Goal: Information Seeking & Learning: Learn about a topic

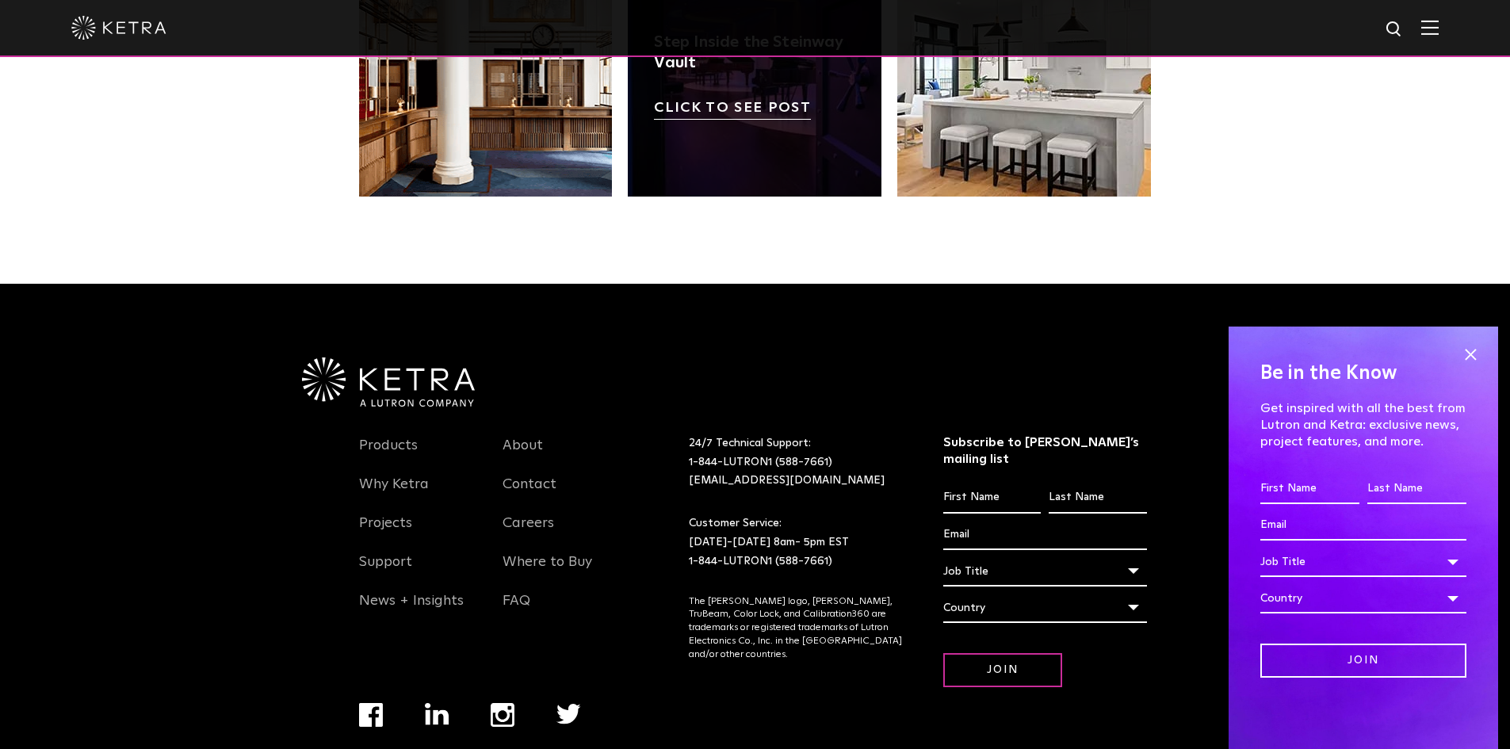
scroll to position [3334, 0]
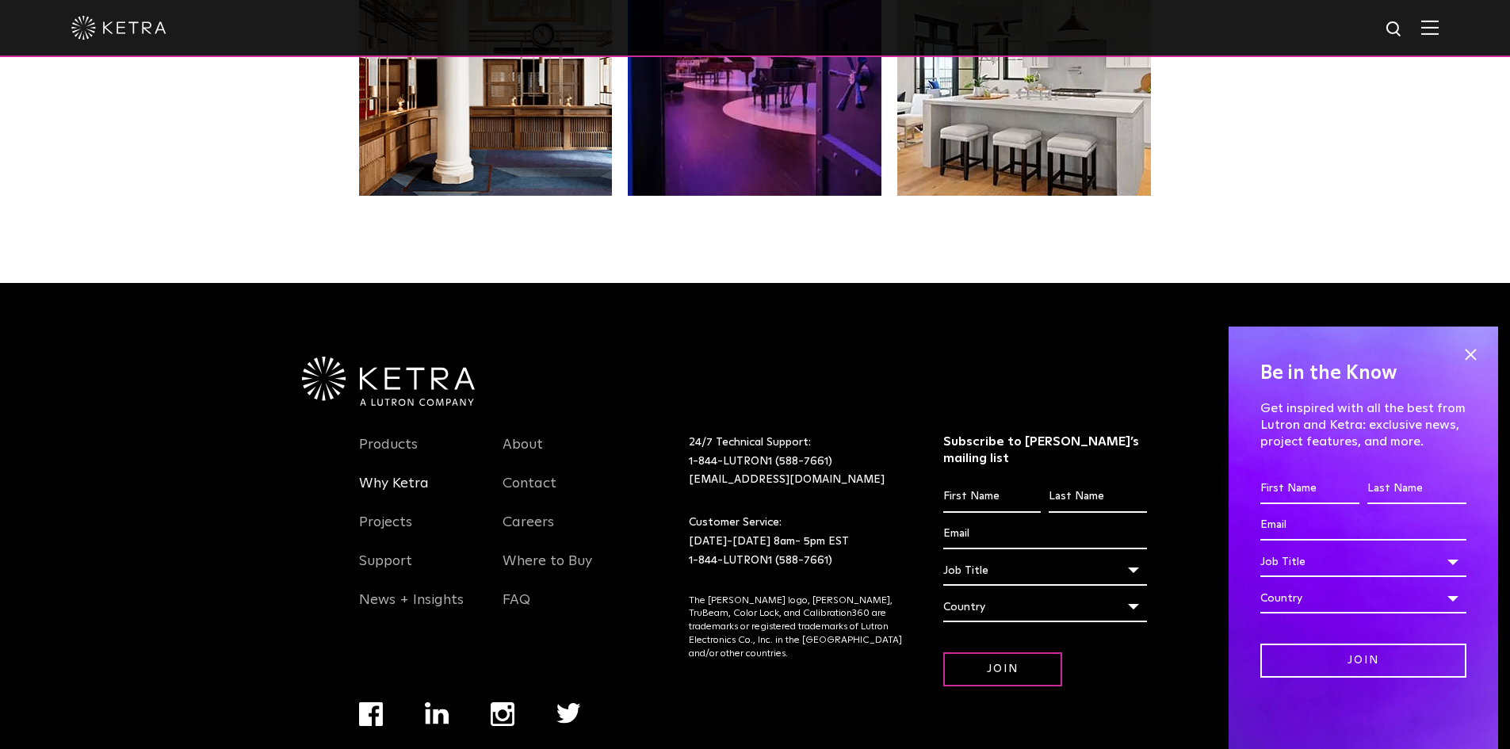
click at [375, 475] on link "Why Ketra" at bounding box center [394, 493] width 70 height 36
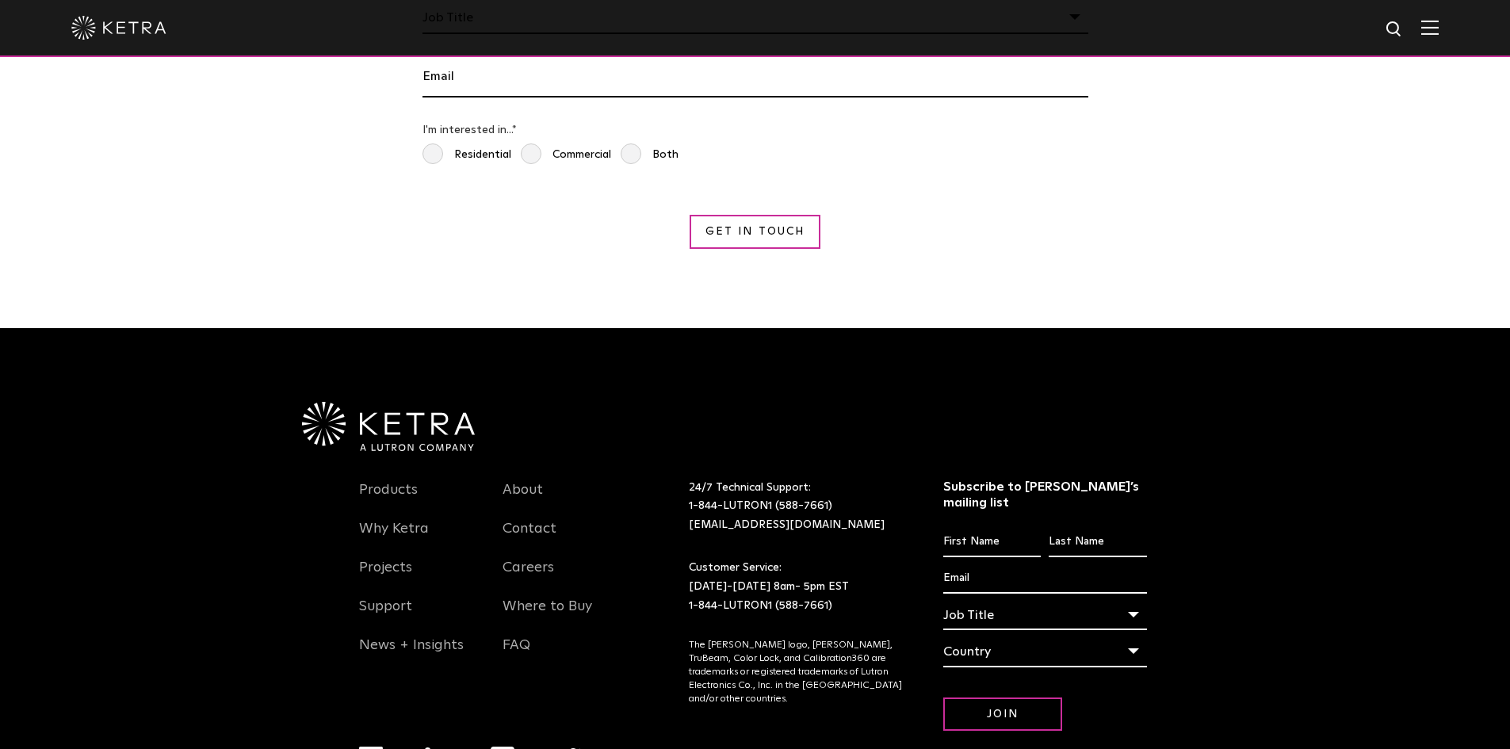
scroll to position [2989, 0]
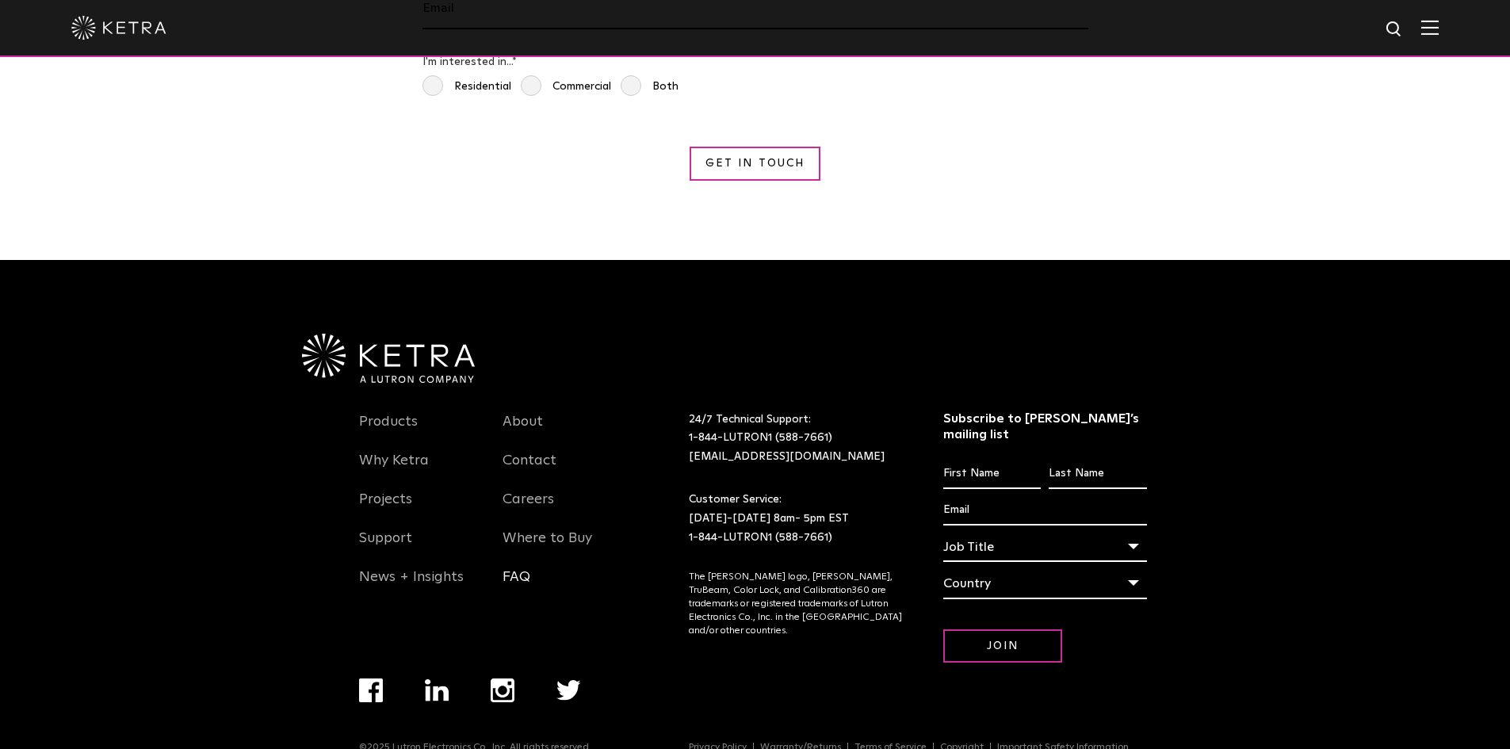
click at [526, 568] on link "FAQ" at bounding box center [517, 586] width 28 height 36
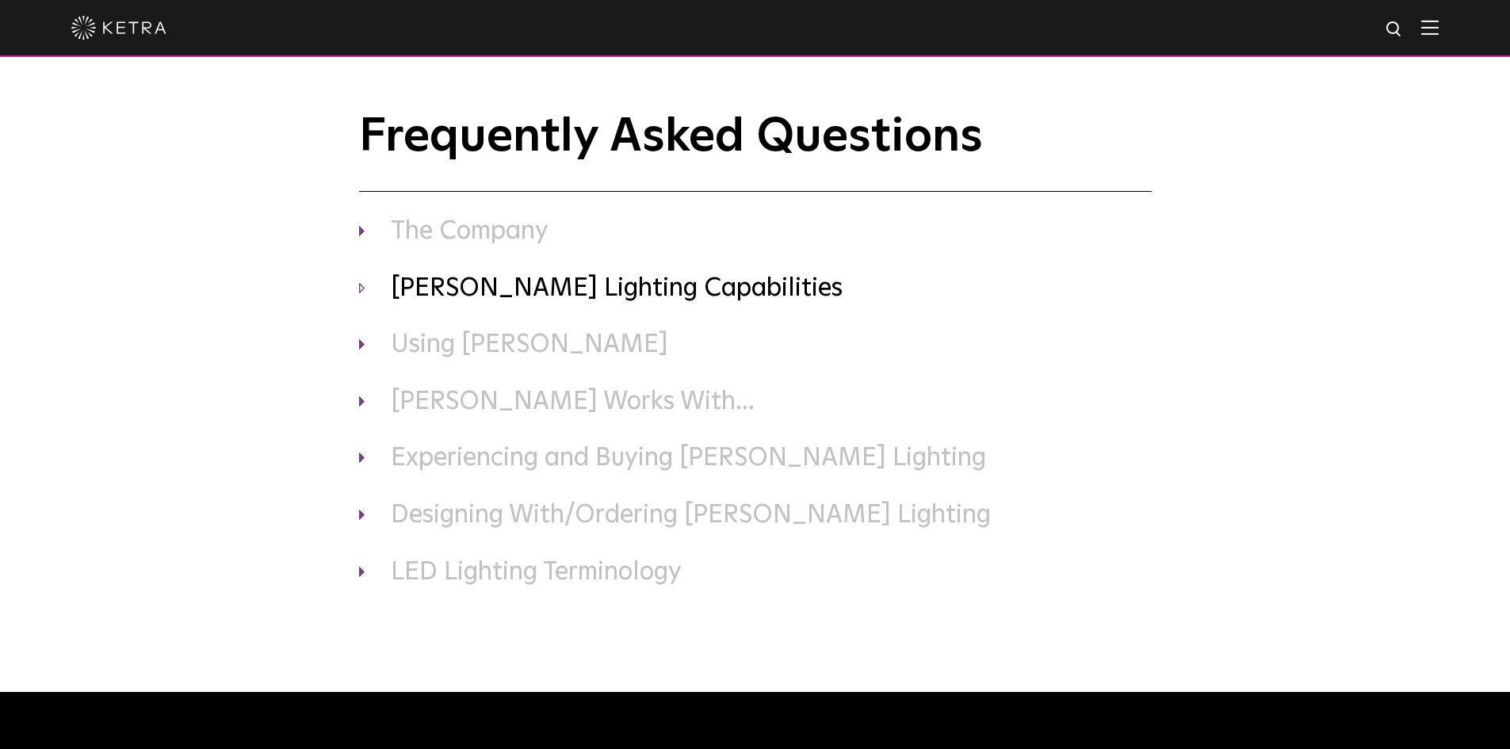
click at [506, 285] on h3 "Ketra Lighting Capabilities" at bounding box center [755, 289] width 793 height 33
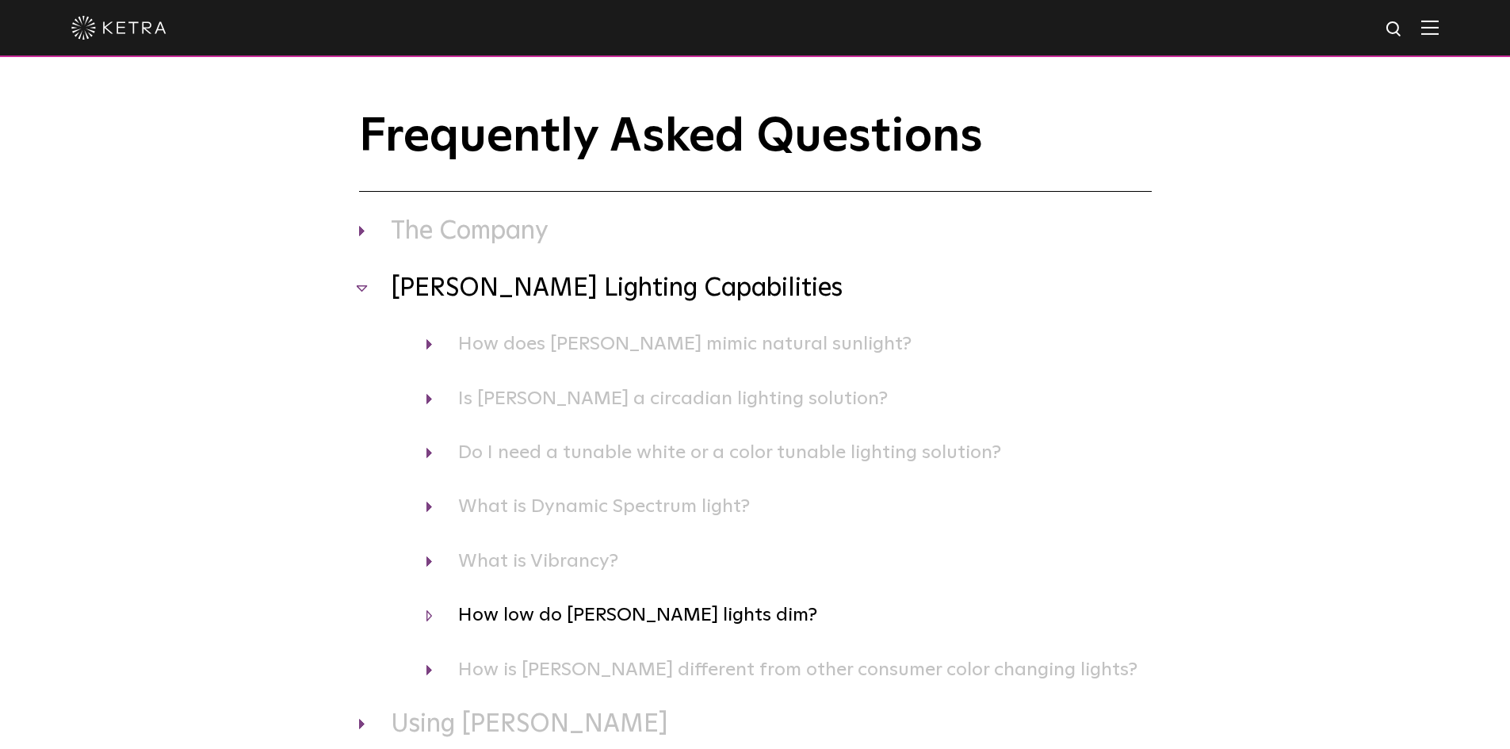
click at [636, 620] on h4 "How low do Ketra lights dim?" at bounding box center [788, 615] width 725 height 30
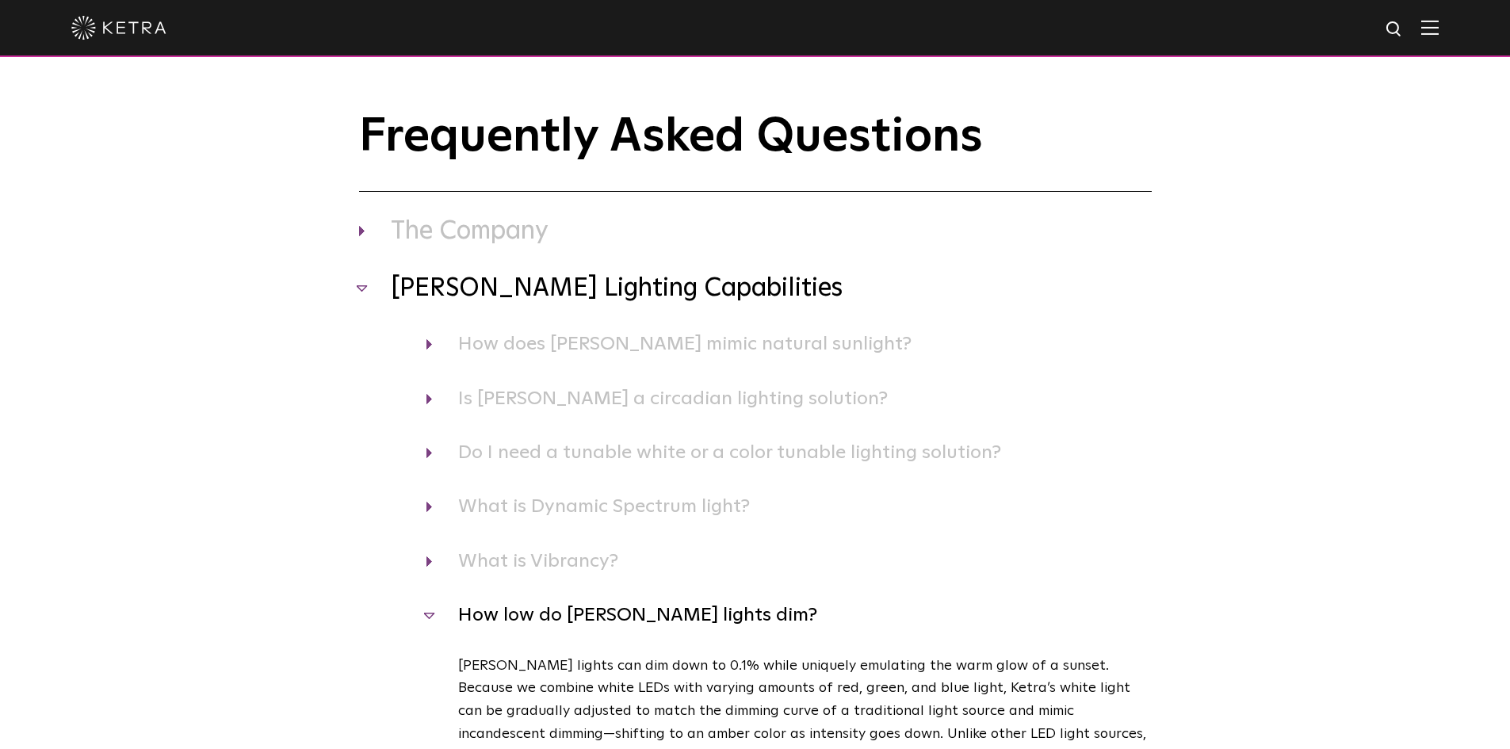
click at [1439, 25] on img at bounding box center [1429, 27] width 17 height 15
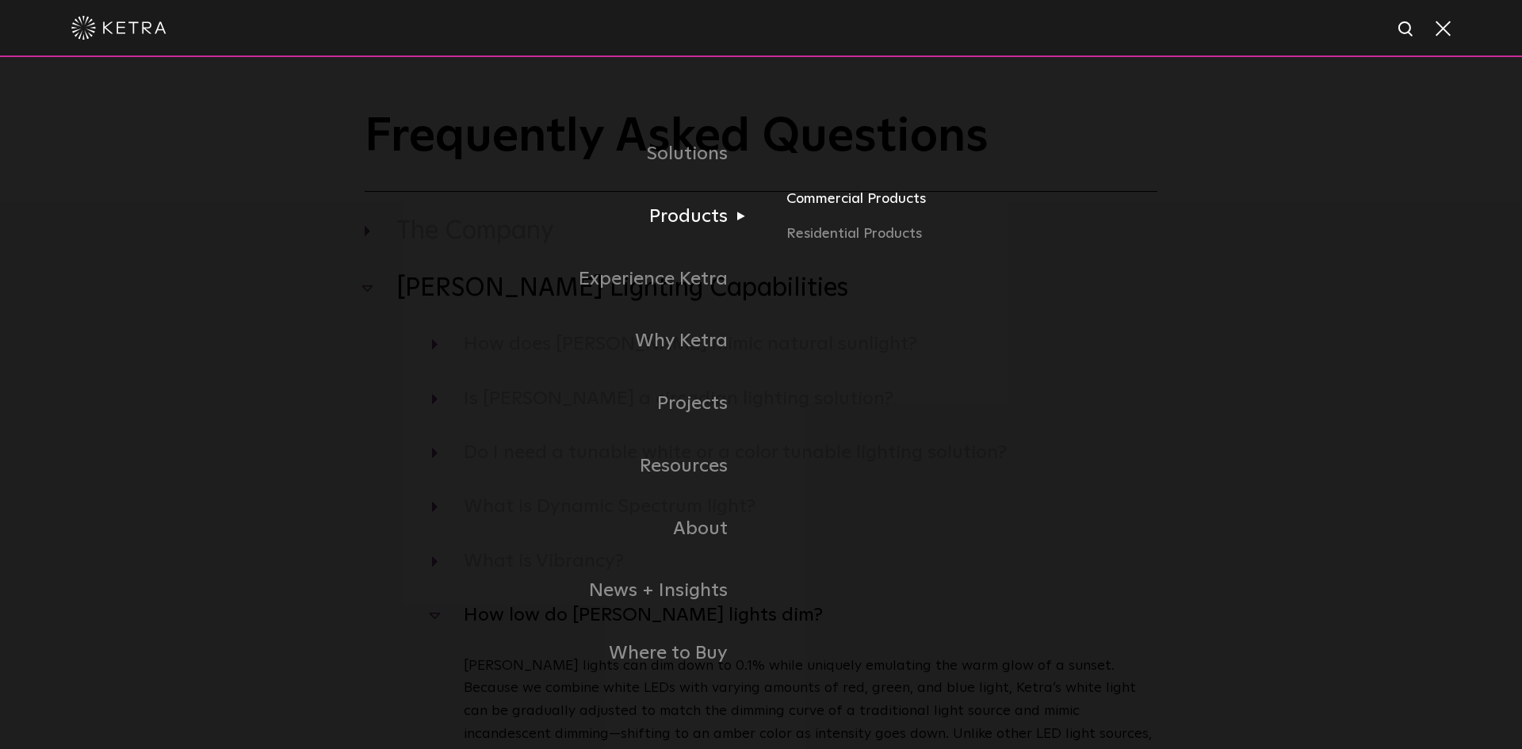
click at [810, 205] on link "Commercial Products" at bounding box center [971, 205] width 371 height 35
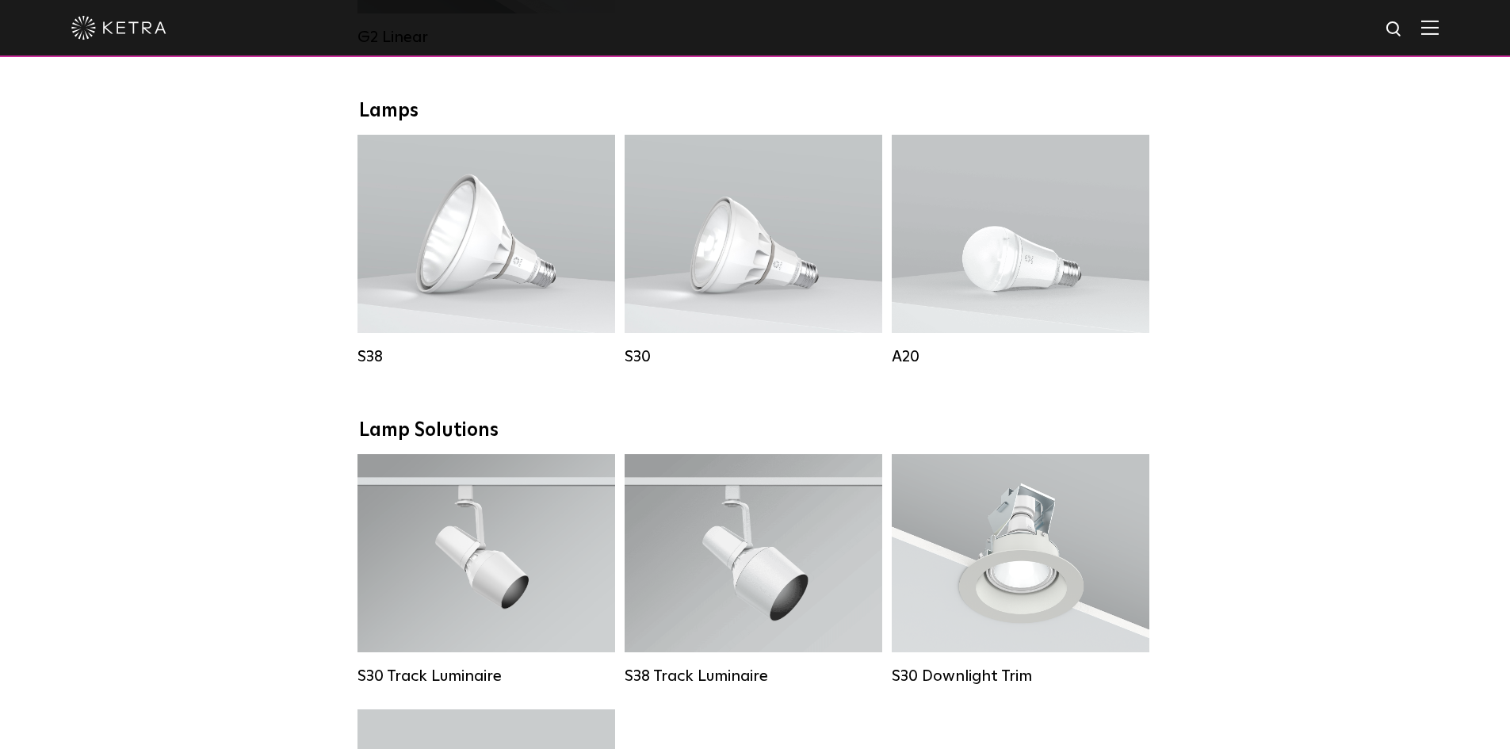
scroll to position [1110, 0]
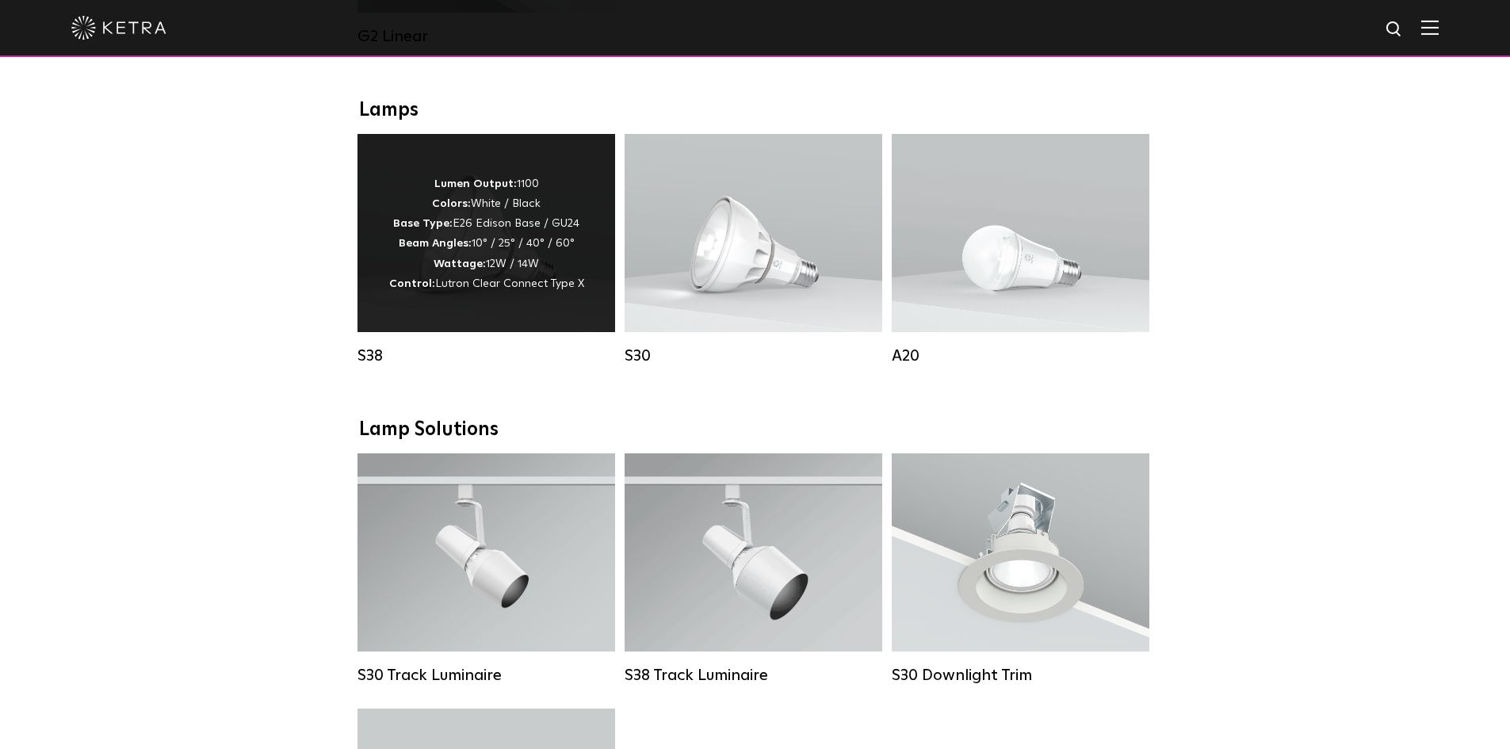
click at [415, 201] on p "Lumen Output: 1100 Colors: White / Black Base Type: E26 Edison Base / GU24 Beam…" at bounding box center [486, 234] width 195 height 120
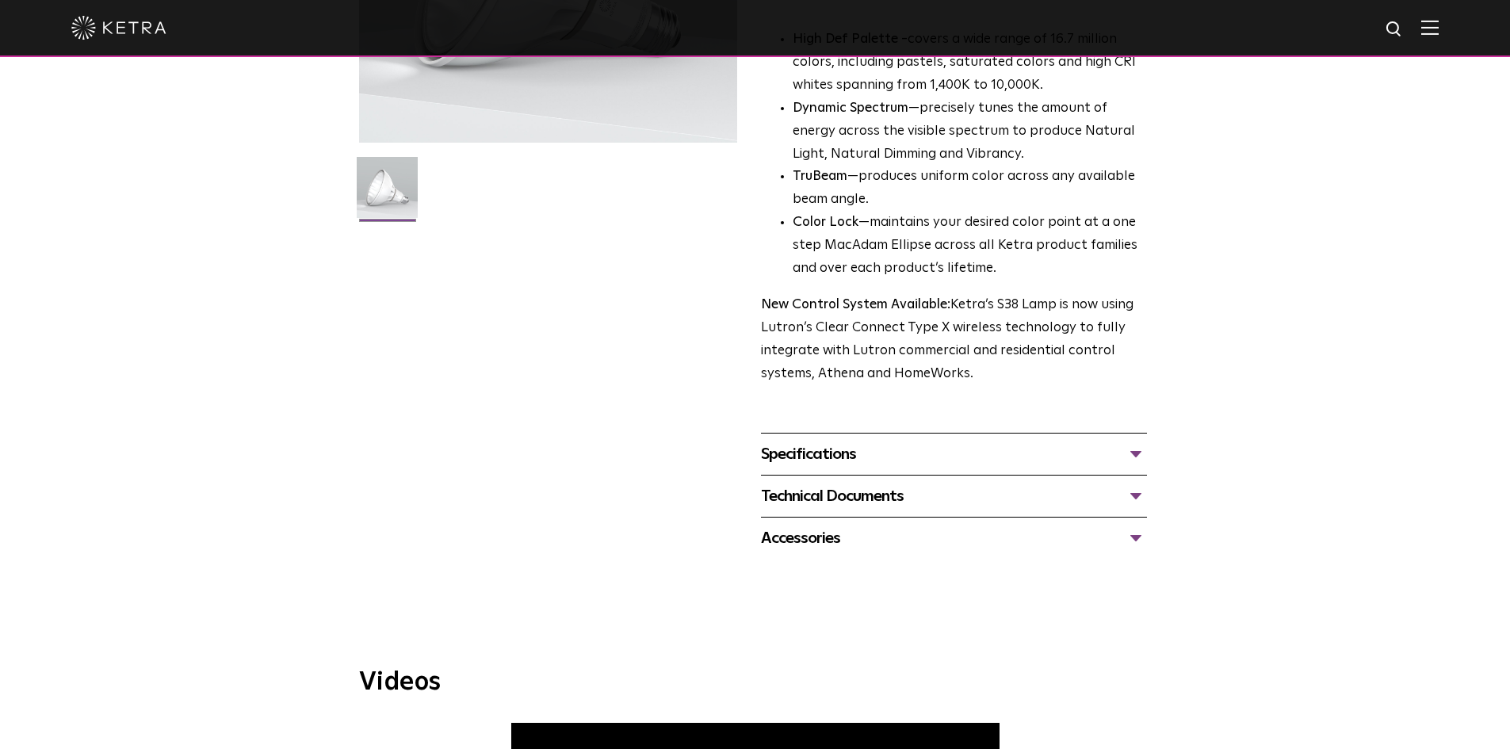
scroll to position [396, 0]
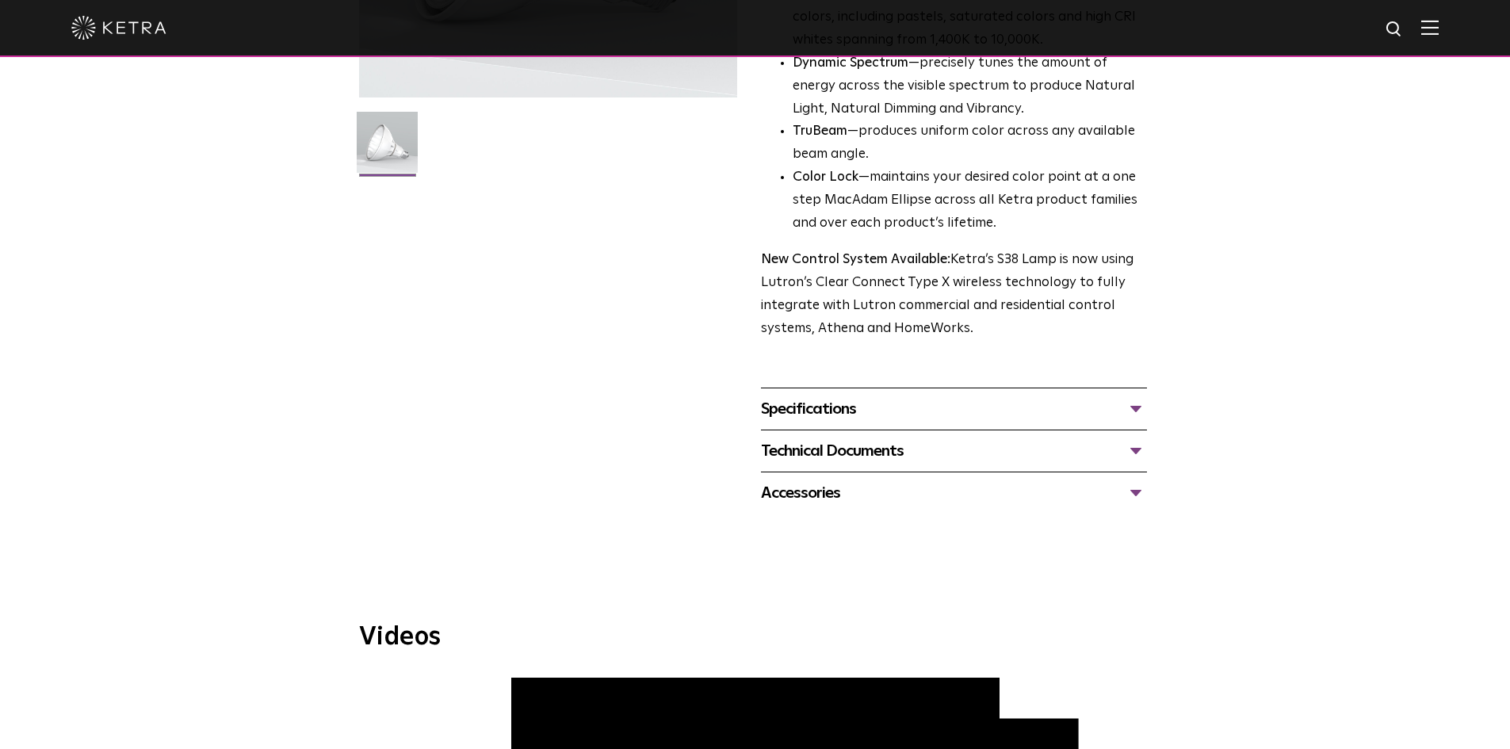
click at [1135, 412] on div "Specifications" at bounding box center [954, 408] width 386 height 25
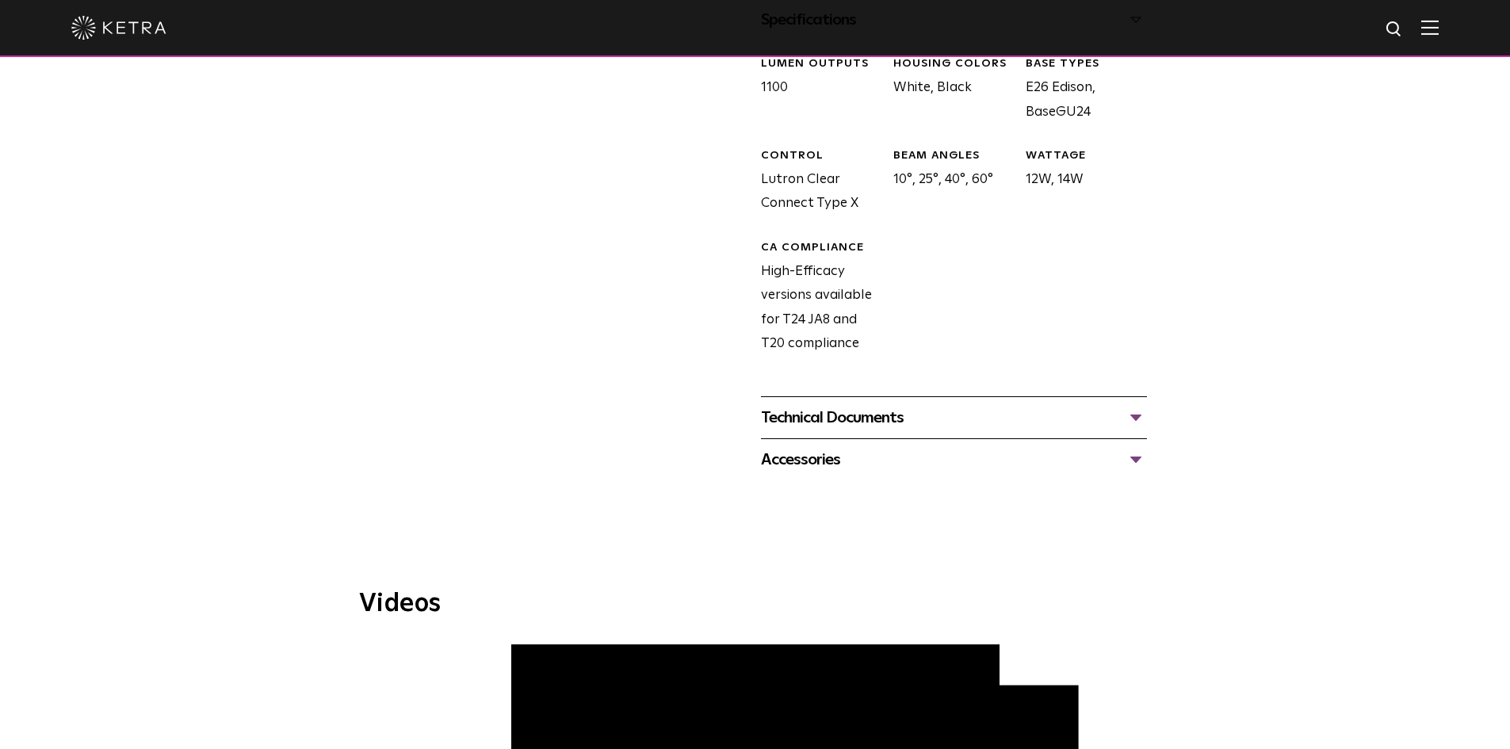
scroll to position [793, 0]
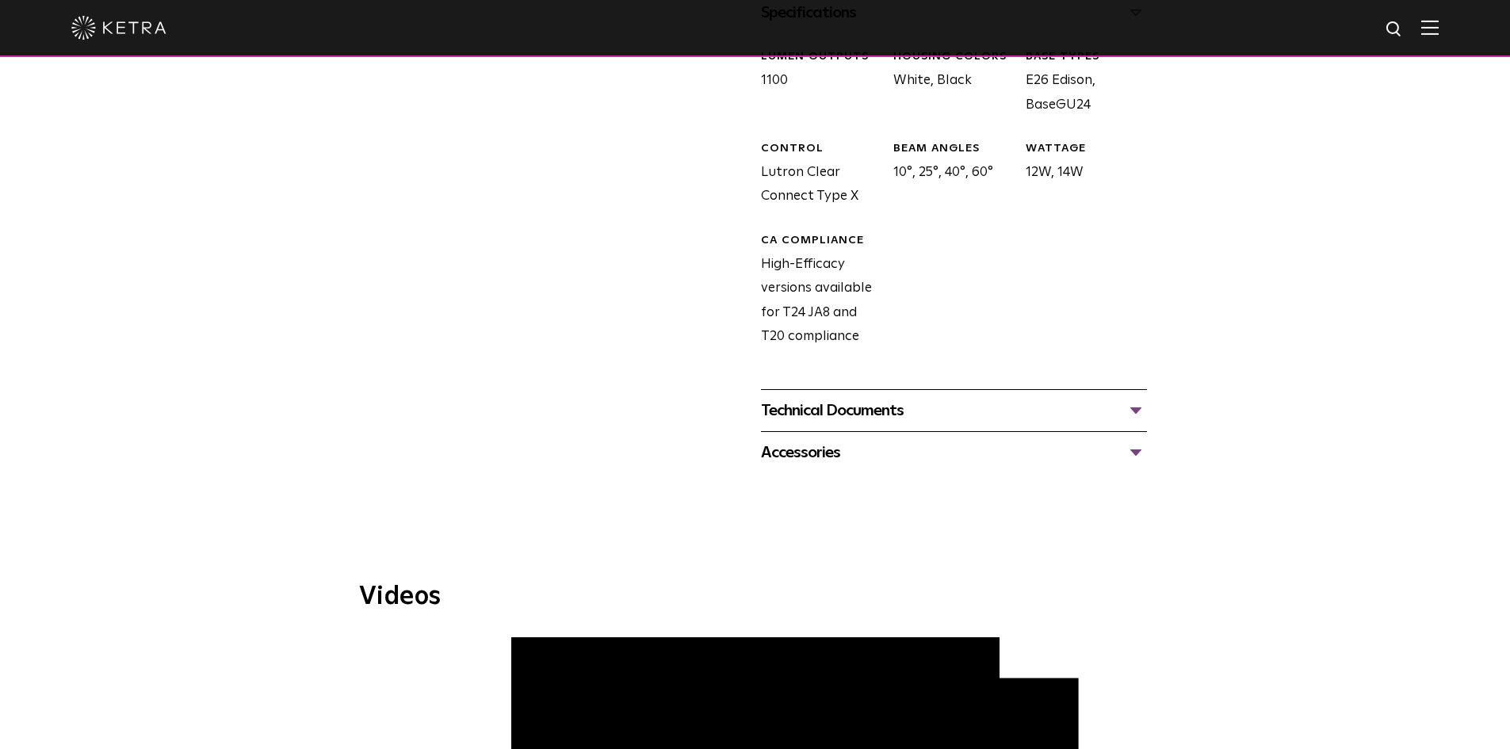
click at [946, 415] on div "Technical Documents" at bounding box center [954, 410] width 386 height 25
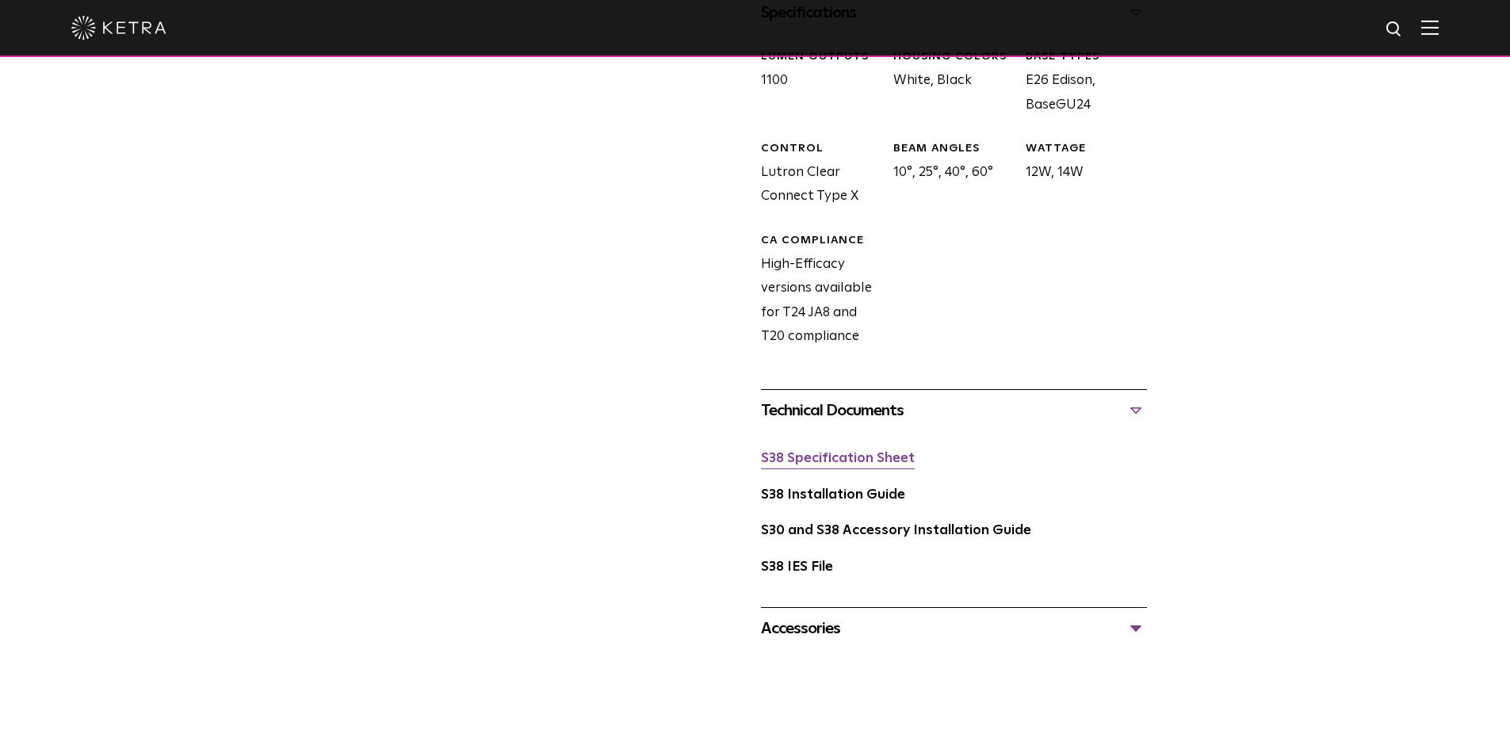
click at [886, 459] on link "S38 Specification Sheet" at bounding box center [838, 458] width 154 height 13
